Goal: Go to known website: Access a specific website the user already knows

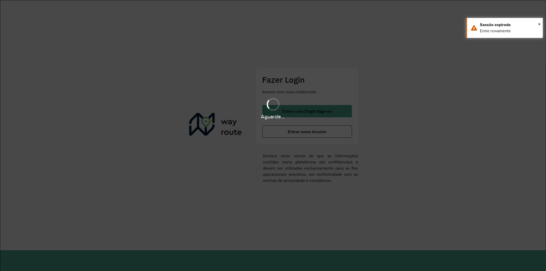
click at [299, 132] on div "Aguarde..." at bounding box center [273, 135] width 546 height 271
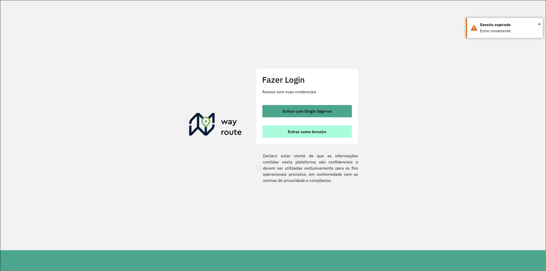
click at [304, 132] on span "Entrar como terceiro" at bounding box center [307, 132] width 39 height 4
